Goal: Task Accomplishment & Management: Manage account settings

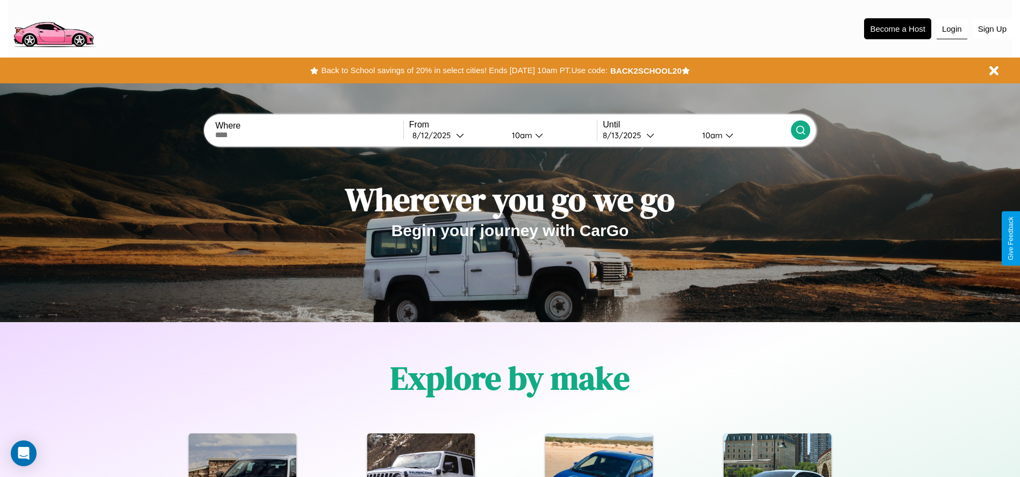
click at [952, 28] on button "Login" at bounding box center [952, 29] width 31 height 20
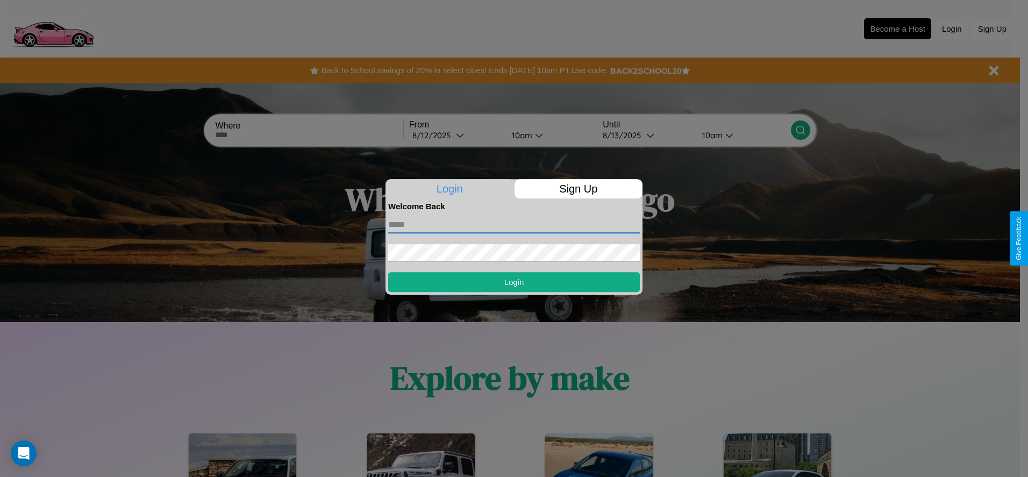
click at [514, 224] on input "text" at bounding box center [514, 224] width 252 height 17
type input "**********"
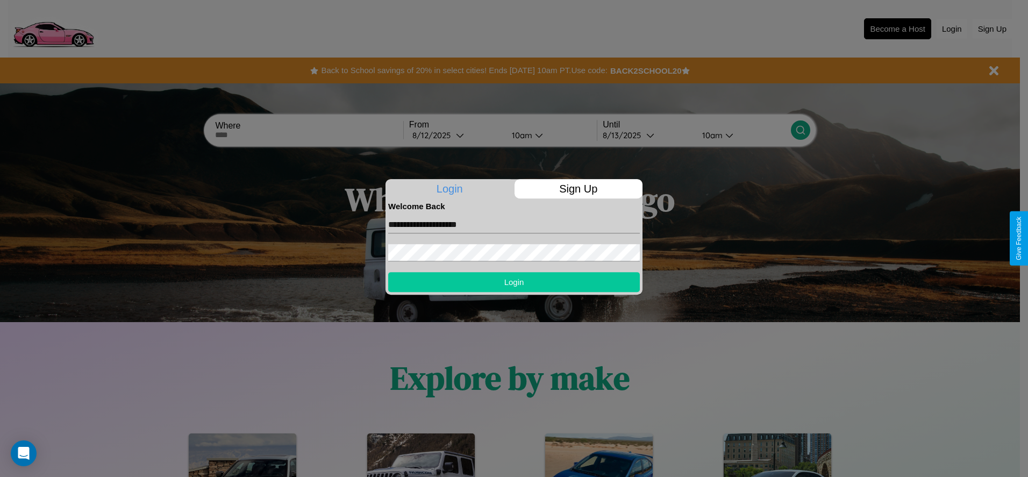
click at [514, 282] on button "Login" at bounding box center [514, 282] width 252 height 20
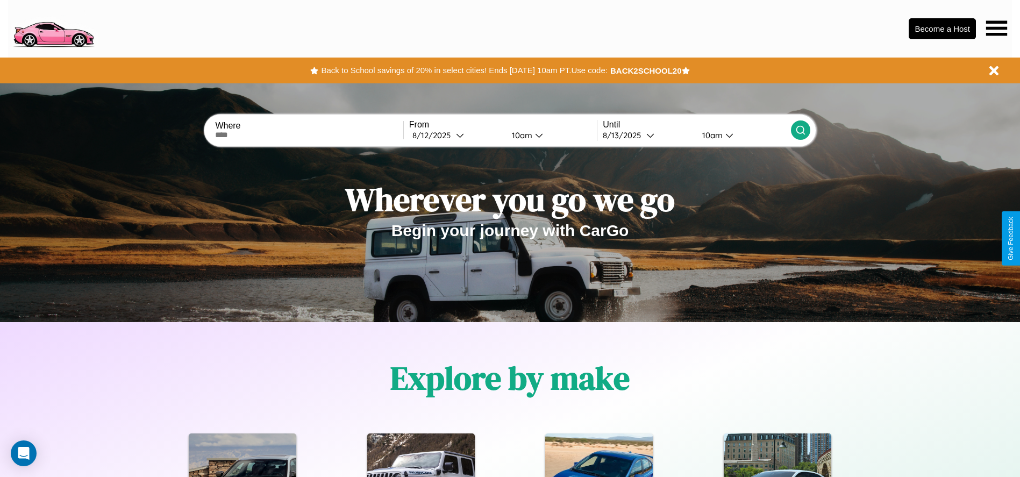
click at [996, 28] on icon at bounding box center [996, 27] width 21 height 15
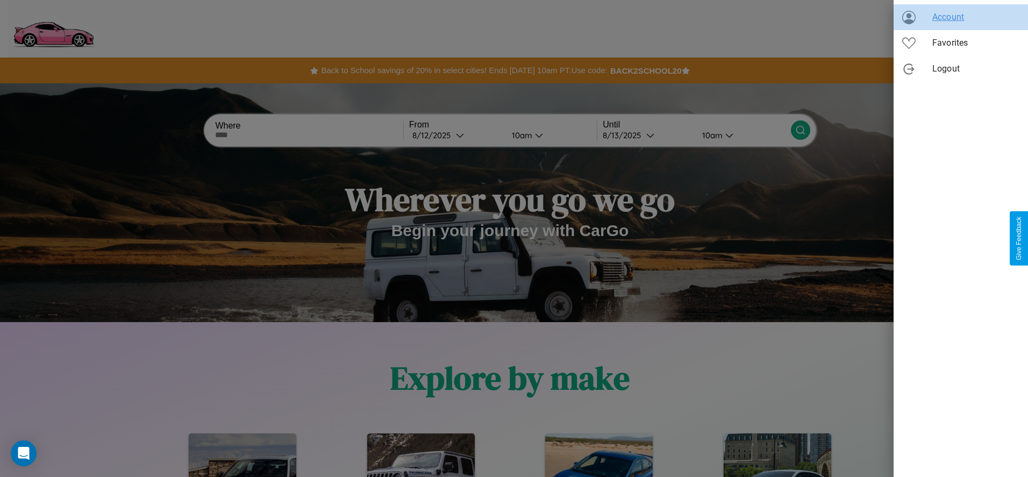
click at [961, 17] on span "Account" at bounding box center [975, 17] width 87 height 13
